Goal: Task Accomplishment & Management: Complete application form

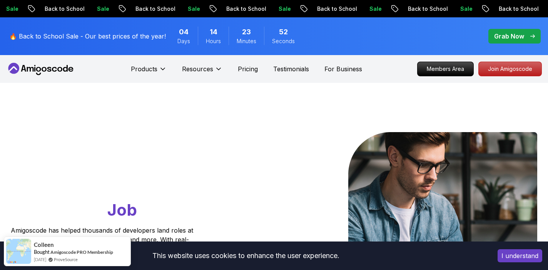
click at [69, 65] on icon at bounding box center [40, 69] width 69 height 12
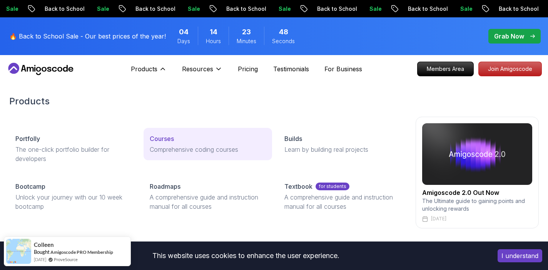
click at [163, 142] on p "Courses" at bounding box center [162, 138] width 24 height 9
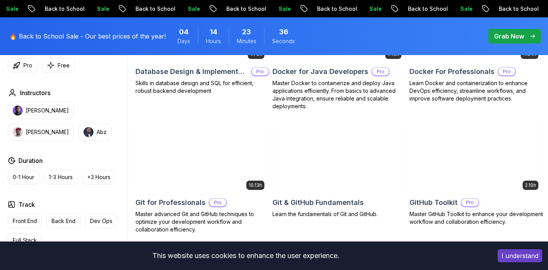
scroll to position [789, 0]
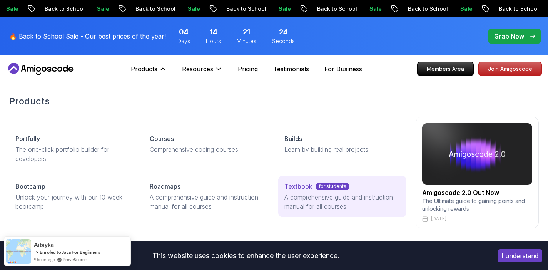
click at [292, 189] on p "Textbook" at bounding box center [298, 186] width 28 height 9
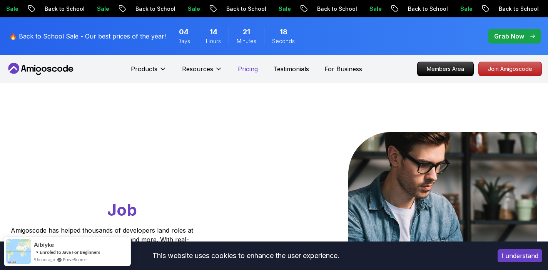
click at [253, 67] on p "Pricing" at bounding box center [248, 68] width 20 height 9
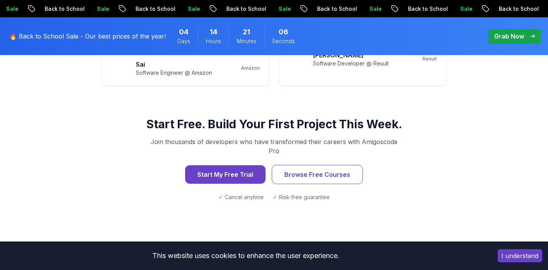
scroll to position [793, 0]
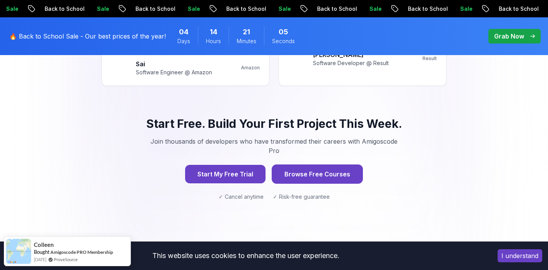
click at [312, 164] on button "Browse Free Courses" at bounding box center [317, 173] width 91 height 19
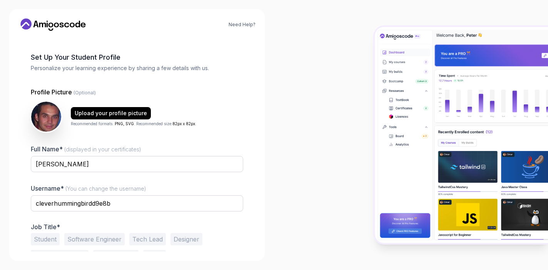
scroll to position [51, 0]
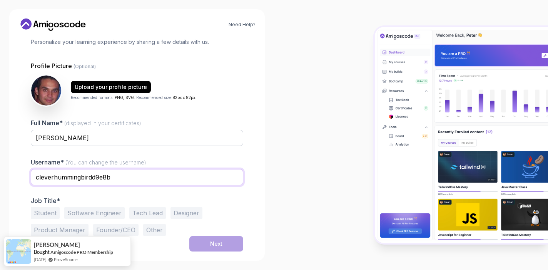
click at [95, 175] on input "cleverhummingbirdd9e8b" at bounding box center [137, 177] width 212 height 16
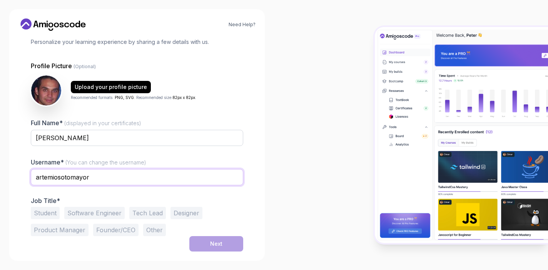
type input "artemiosotomayor"
click at [196, 162] on div "Username* (You can change the username) artemiosotomayor" at bounding box center [137, 175] width 212 height 36
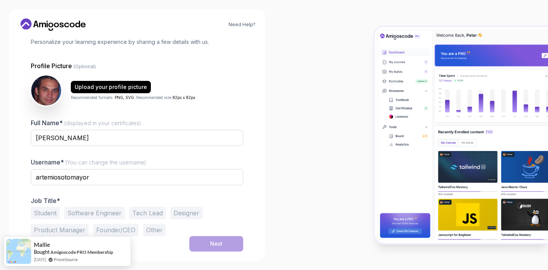
click at [158, 229] on button "Other" at bounding box center [154, 230] width 23 height 12
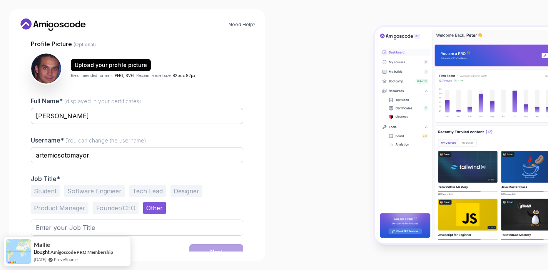
scroll to position [81, 0]
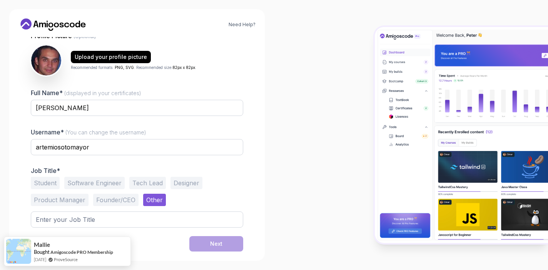
click at [104, 184] on button "Software Engineer" at bounding box center [94, 183] width 60 height 12
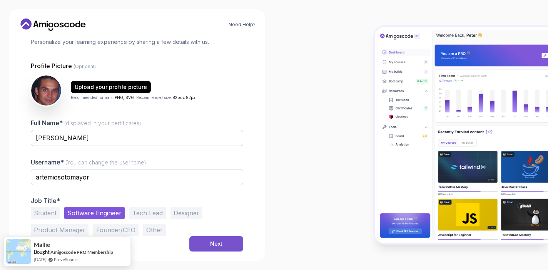
click at [210, 244] on div "Next" at bounding box center [216, 244] width 12 height 8
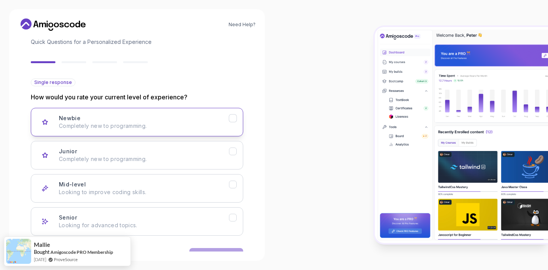
click at [237, 117] on div "Newbie" at bounding box center [233, 118] width 8 height 8
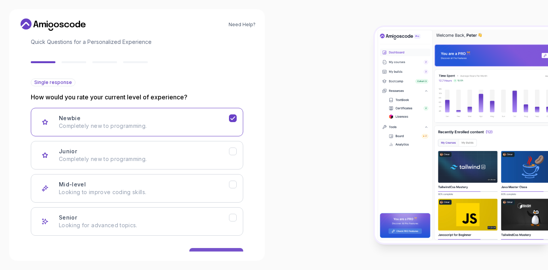
click at [221, 248] on button "Next" at bounding box center [216, 255] width 54 height 15
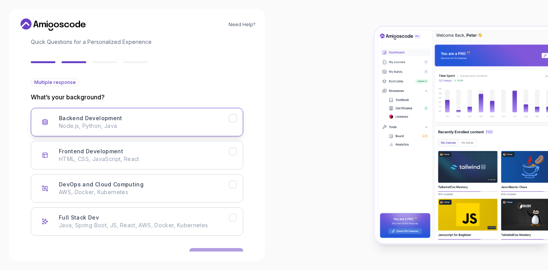
click at [235, 120] on icon "Backend Development" at bounding box center [232, 118] width 7 height 7
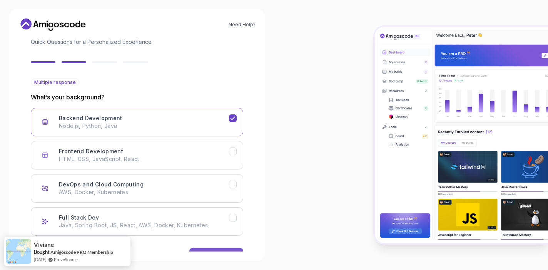
click at [225, 248] on button "Next" at bounding box center [216, 255] width 54 height 15
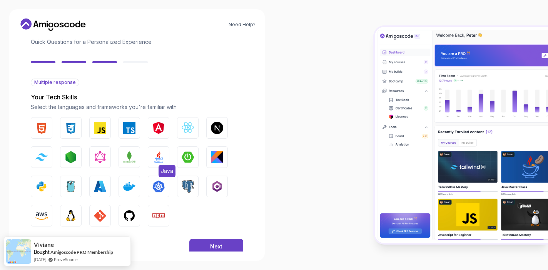
click at [164, 165] on span "Java" at bounding box center [167, 171] width 17 height 12
click at [186, 160] on img "button" at bounding box center [188, 157] width 12 height 12
click at [220, 157] on img "button" at bounding box center [217, 157] width 12 height 12
click at [220, 186] on img "button" at bounding box center [217, 186] width 12 height 12
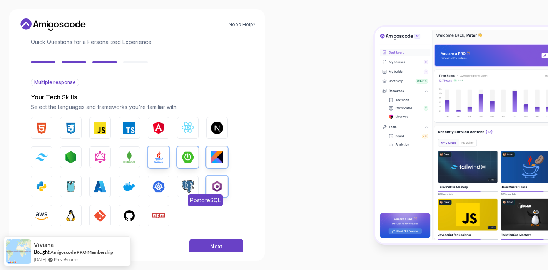
click at [194, 186] on img "button" at bounding box center [188, 186] width 12 height 12
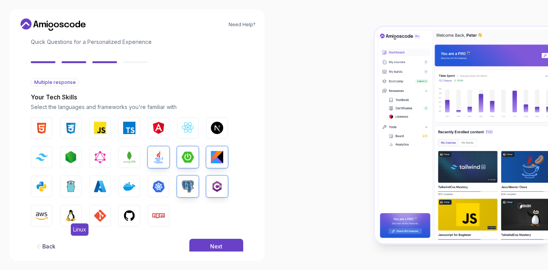
click at [74, 220] on img "button" at bounding box center [71, 215] width 12 height 12
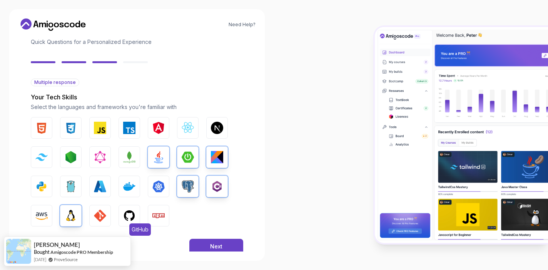
click at [136, 218] on button "GitHub" at bounding box center [130, 216] width 22 height 22
click at [102, 213] on img "button" at bounding box center [100, 215] width 12 height 12
click at [212, 244] on div "Next" at bounding box center [216, 246] width 12 height 8
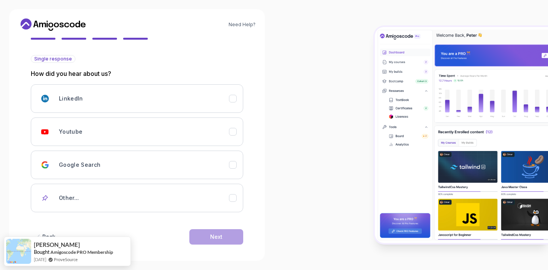
scroll to position [80, 0]
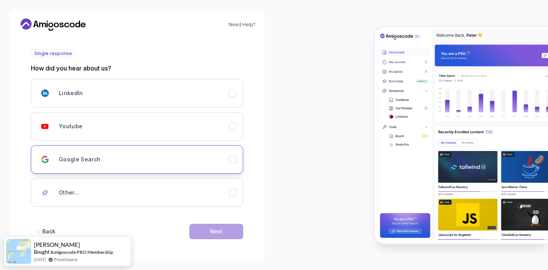
click at [233, 158] on icon "Google Search" at bounding box center [232, 159] width 7 height 7
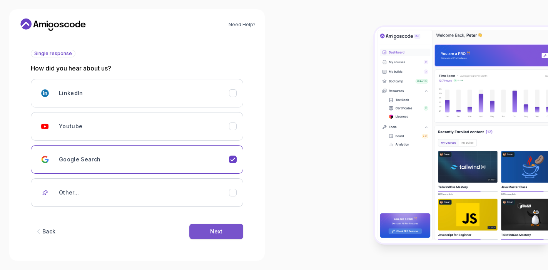
click at [220, 236] on button "Next" at bounding box center [216, 231] width 54 height 15
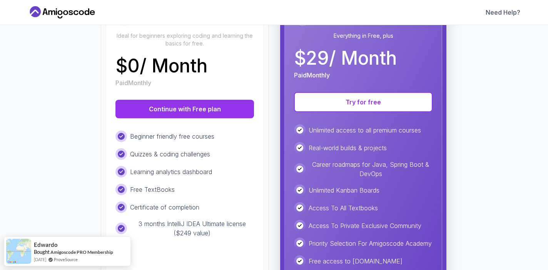
scroll to position [119, 0]
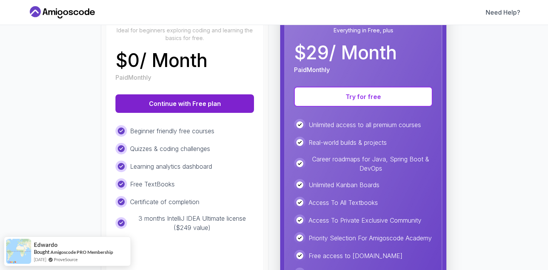
click at [216, 101] on button "Continue with Free plan" at bounding box center [184, 103] width 139 height 18
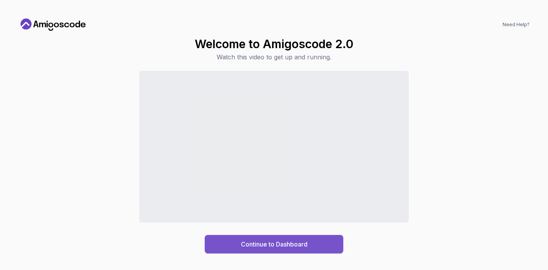
click at [241, 236] on button "Continue to Dashboard" at bounding box center [274, 244] width 139 height 18
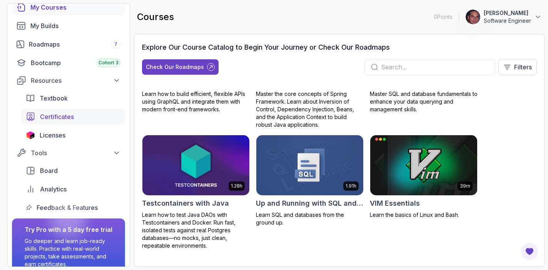
scroll to position [97, 0]
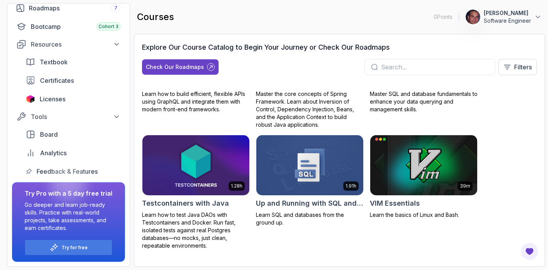
click at [135, 230] on div "Explore Our Course Catalog to Begin Your Journey or Check Our Roadmaps Check Ou…" at bounding box center [339, 150] width 411 height 233
